Goal: Task Accomplishment & Management: Complete application form

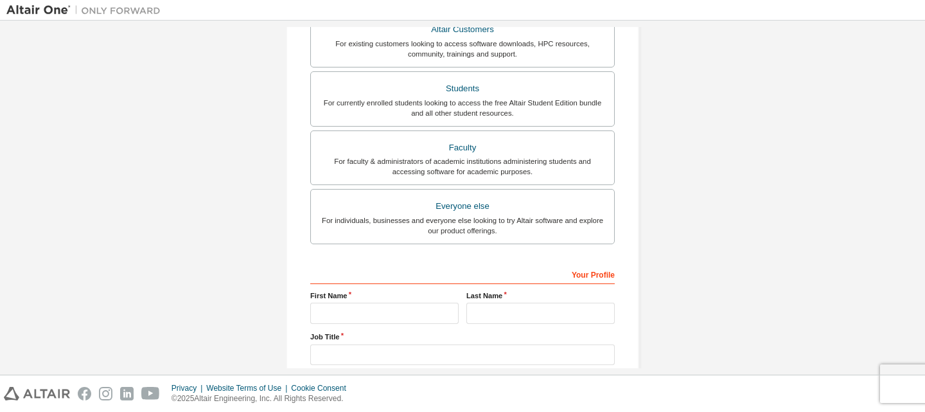
scroll to position [265, 0]
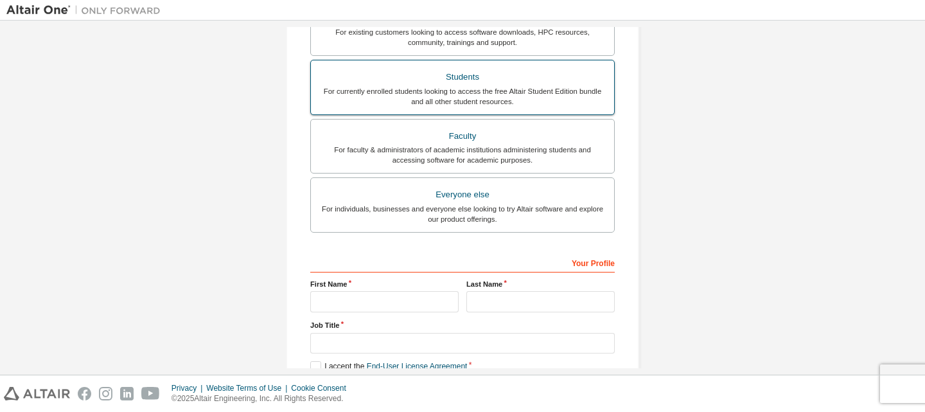
click at [502, 86] on div "For currently enrolled students looking to access the free Altair Student Editi…" at bounding box center [463, 96] width 288 height 21
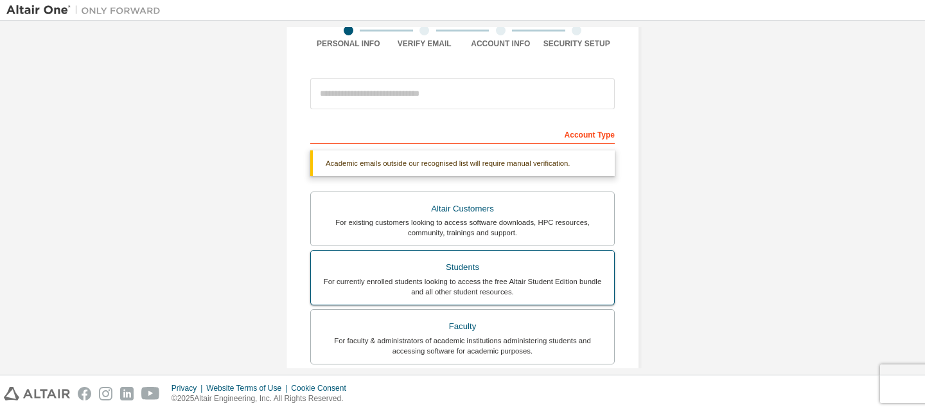
scroll to position [39, 0]
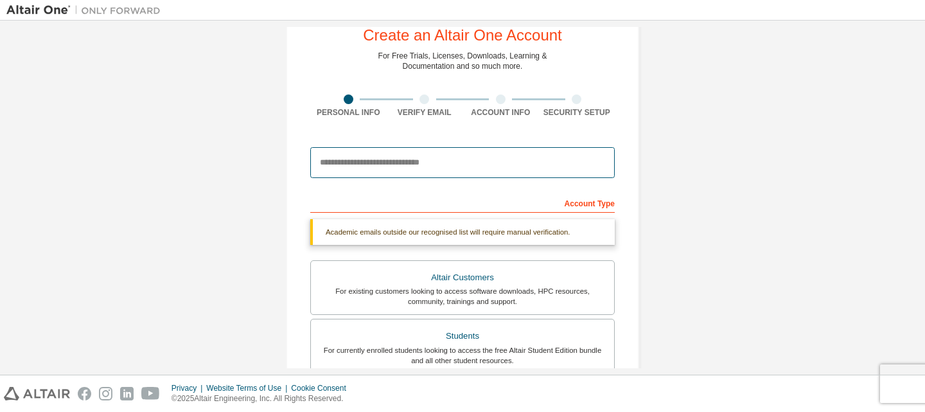
click at [434, 170] on input "email" at bounding box center [462, 162] width 304 height 31
type input "**********"
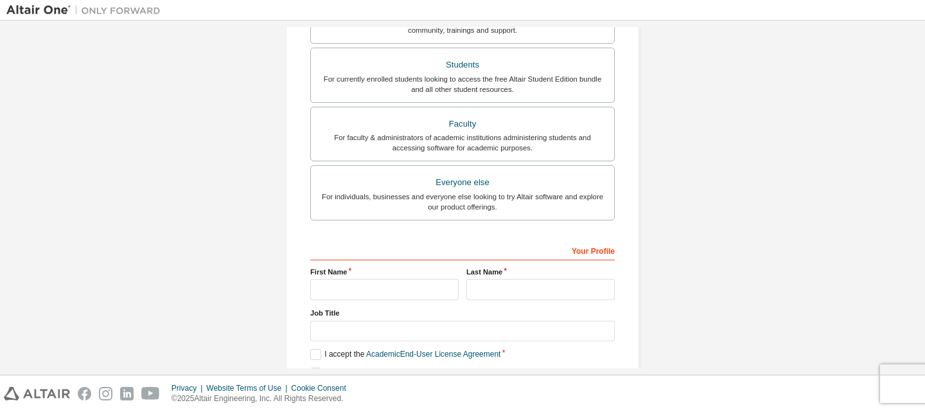
scroll to position [339, 0]
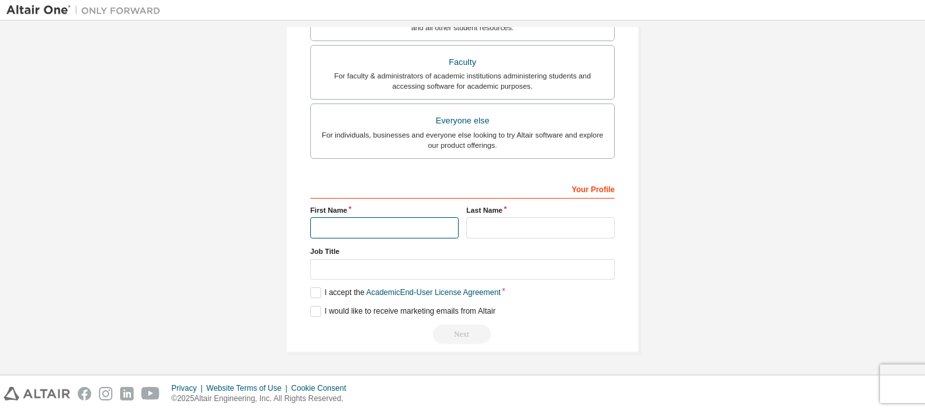
click at [428, 225] on input "text" at bounding box center [384, 227] width 148 height 21
type input "**********"
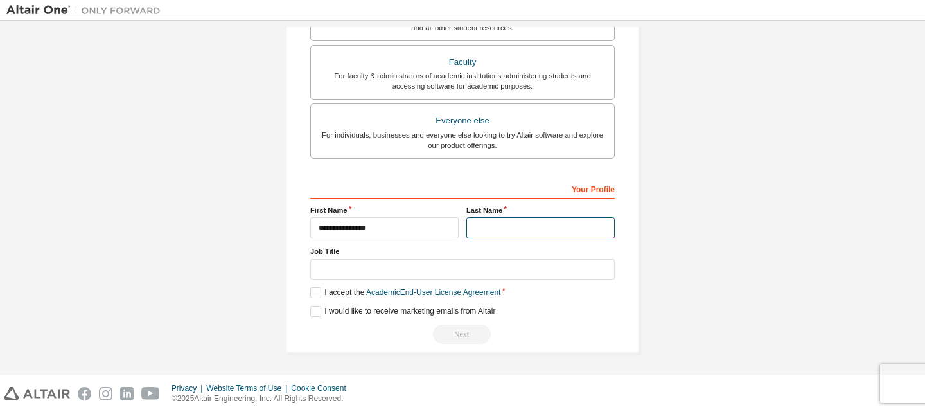
click at [504, 226] on input "text" at bounding box center [540, 227] width 148 height 21
type input "**********"
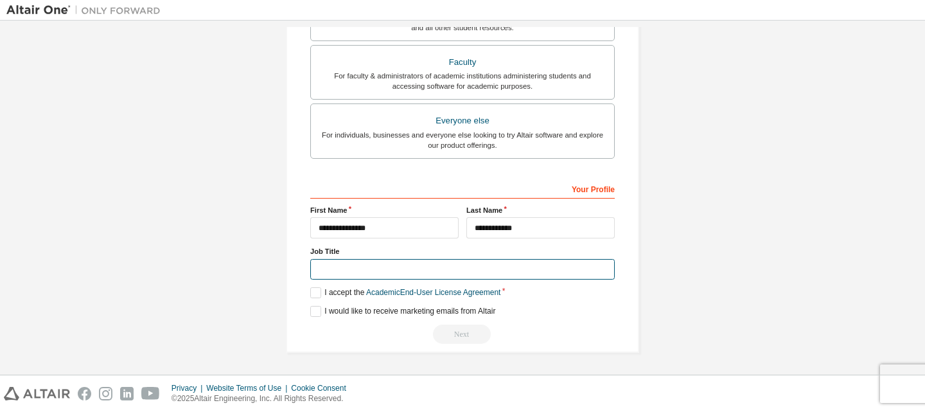
click at [462, 263] on input "text" at bounding box center [462, 269] width 304 height 21
type input "*******"
click at [313, 291] on label "I accept the Academic End-User License Agreement" at bounding box center [405, 292] width 190 height 11
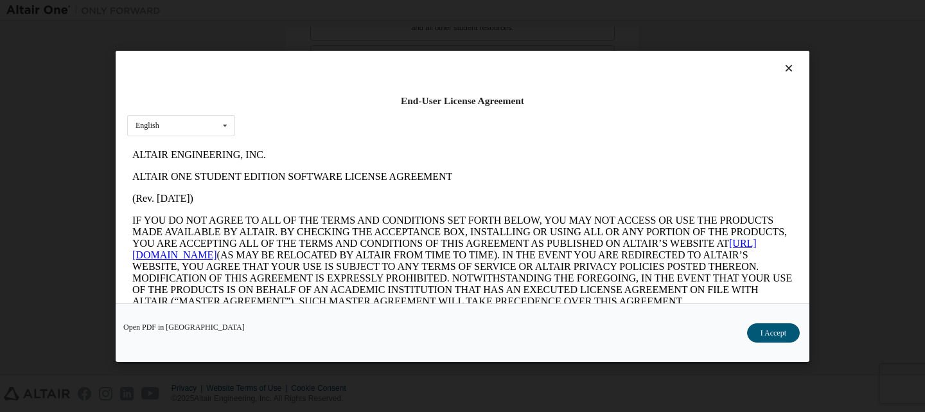
scroll to position [0, 0]
click at [755, 336] on button "I Accept" at bounding box center [773, 331] width 53 height 19
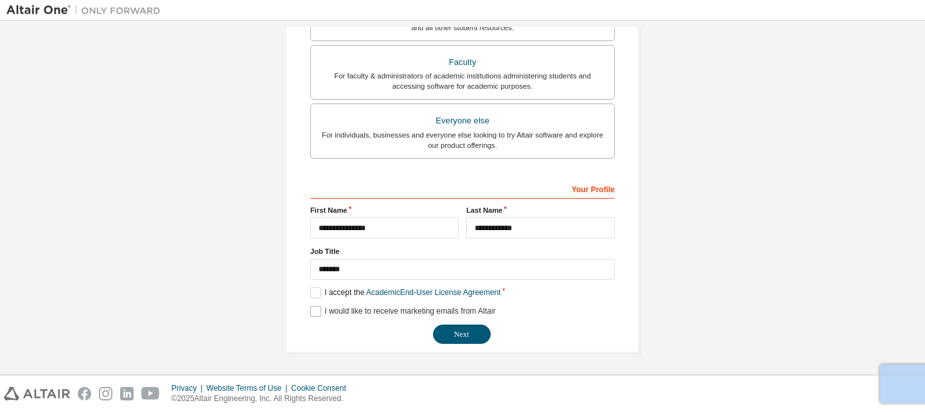
drag, startPoint x: 306, startPoint y: 310, endPoint x: 313, endPoint y: 312, distance: 6.6
click at [313, 312] on div "**********" at bounding box center [462, 27] width 353 height 649
click at [313, 312] on label "I would like to receive marketing emails from Altair" at bounding box center [402, 311] width 185 height 11
click at [450, 329] on button "Next" at bounding box center [462, 333] width 58 height 19
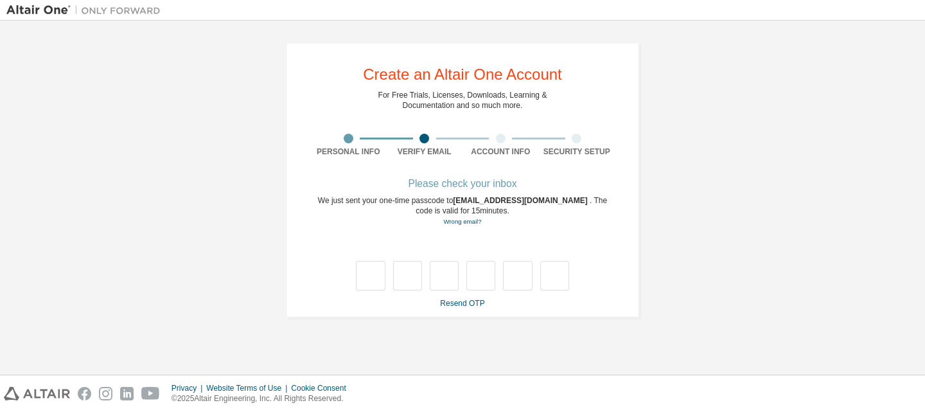
type input "*"
click at [401, 276] on input "*" at bounding box center [407, 276] width 29 height 30
click at [410, 276] on input "*" at bounding box center [407, 276] width 29 height 30
click at [410, 276] on input "text" at bounding box center [407, 276] width 29 height 30
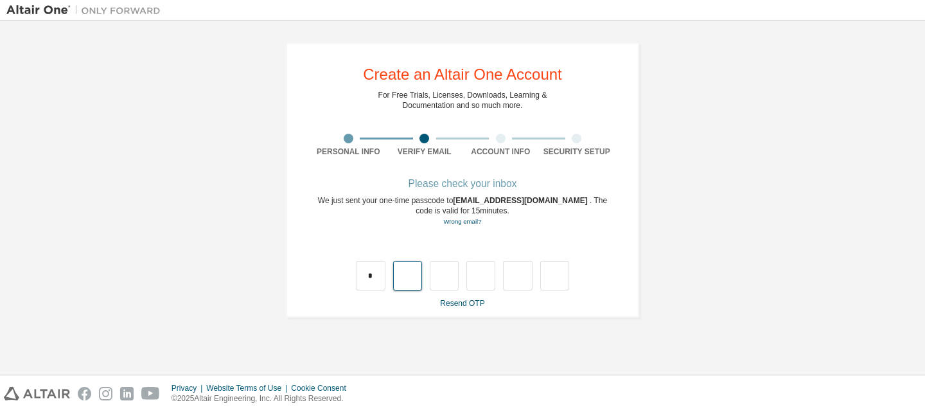
type input "*"
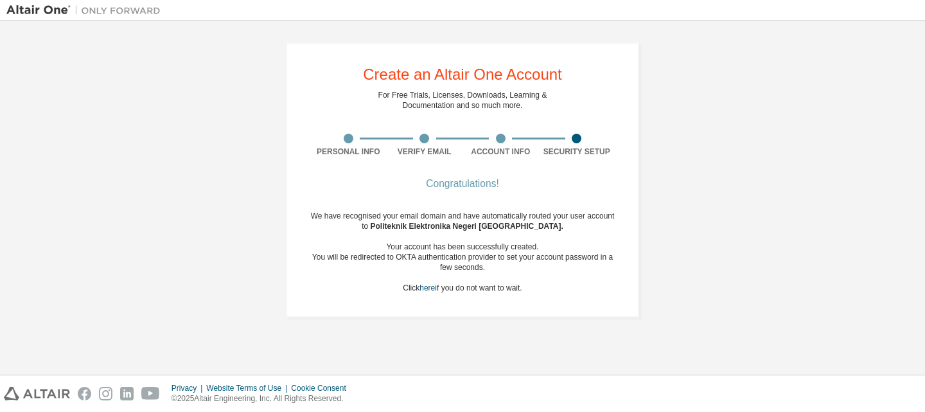
click at [511, 289] on div "We have recognised your email domain and have automatically routed your user ac…" at bounding box center [462, 252] width 304 height 82
click at [543, 288] on div "We have recognised your email domain and have automatically routed your user ac…" at bounding box center [462, 252] width 304 height 82
